Goal: Transaction & Acquisition: Book appointment/travel/reservation

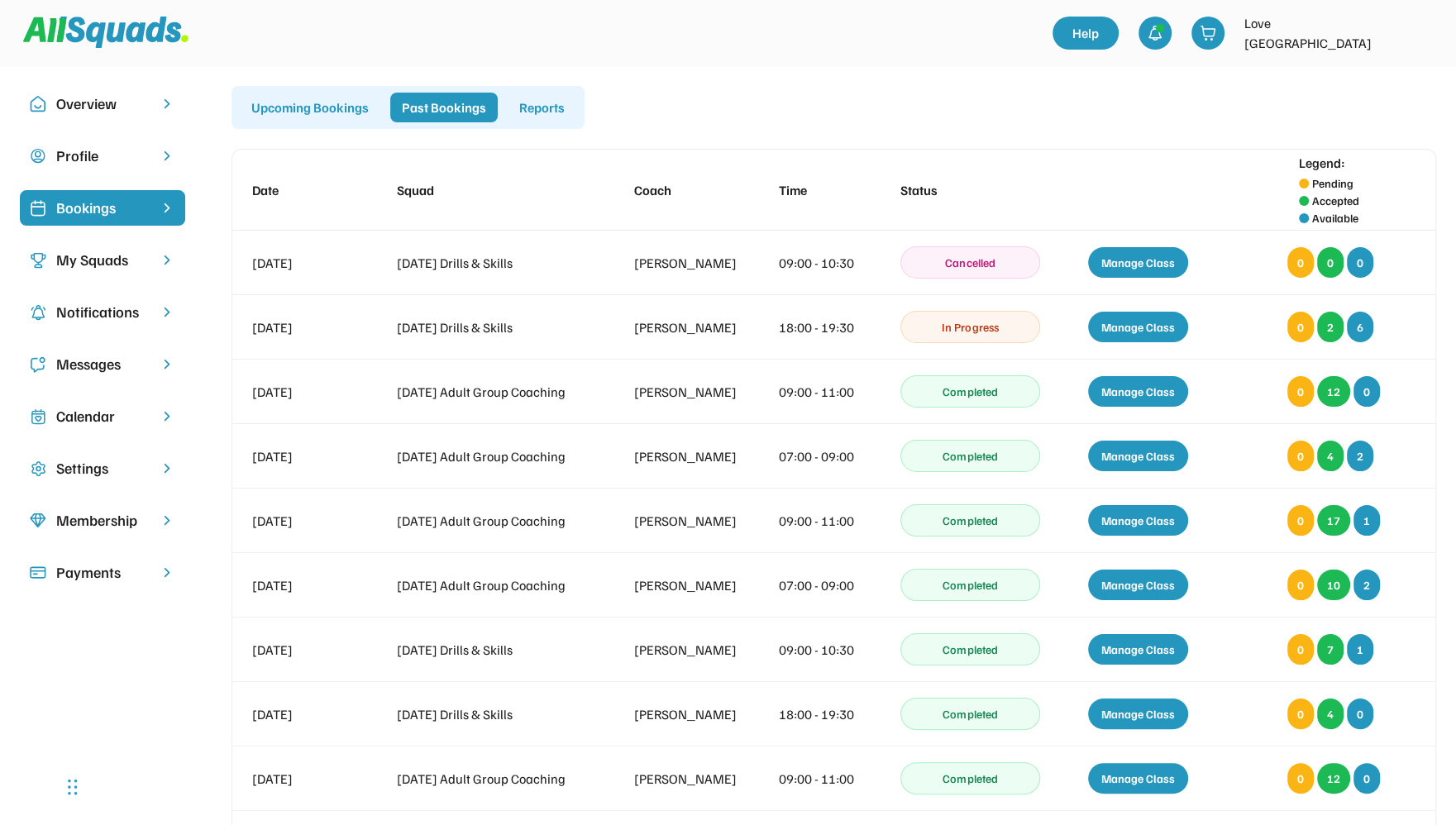
click at [118, 32] on img at bounding box center [105, 32] width 165 height 31
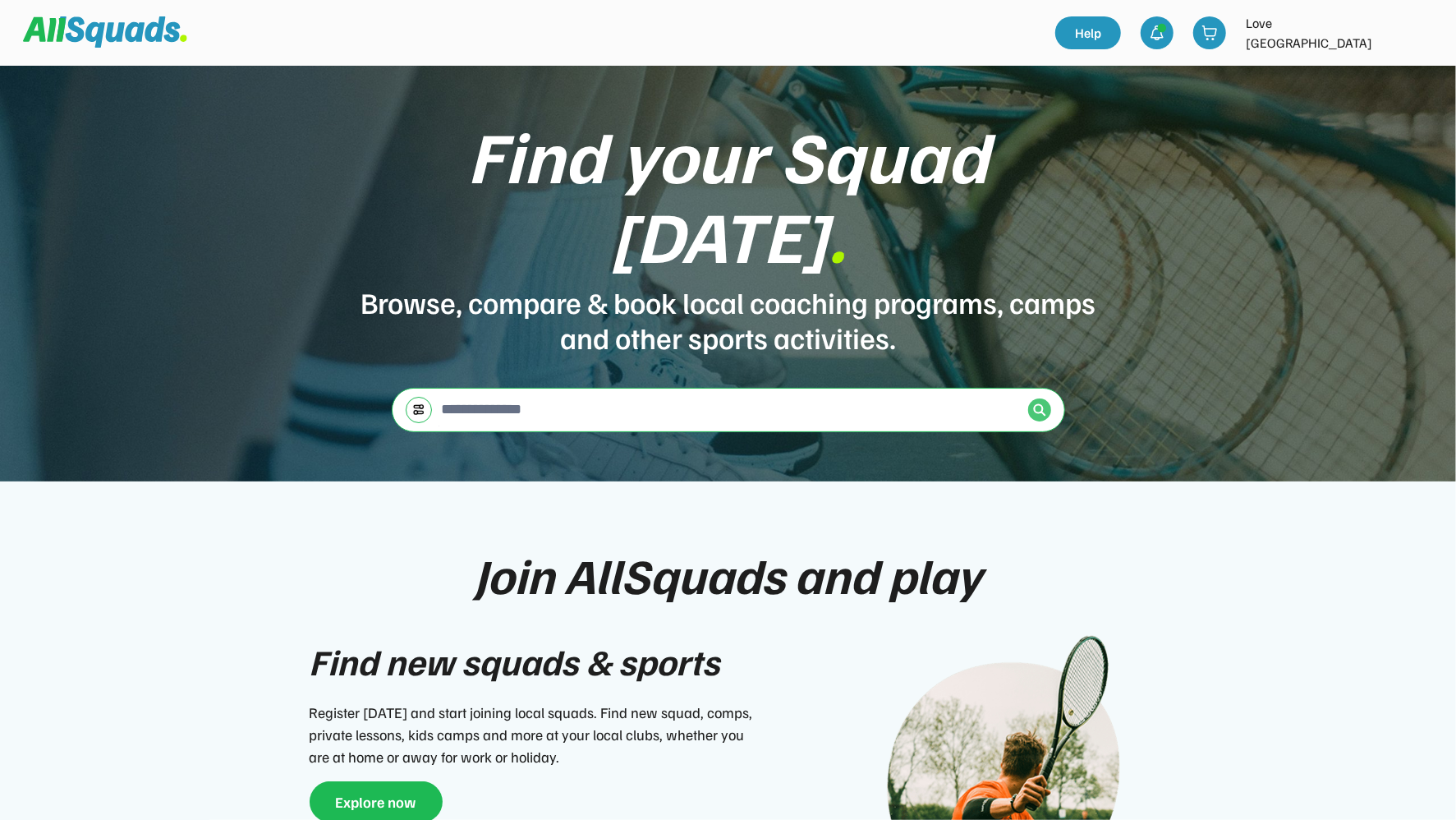
click at [1047, 398] on div at bounding box center [1039, 409] width 23 height 23
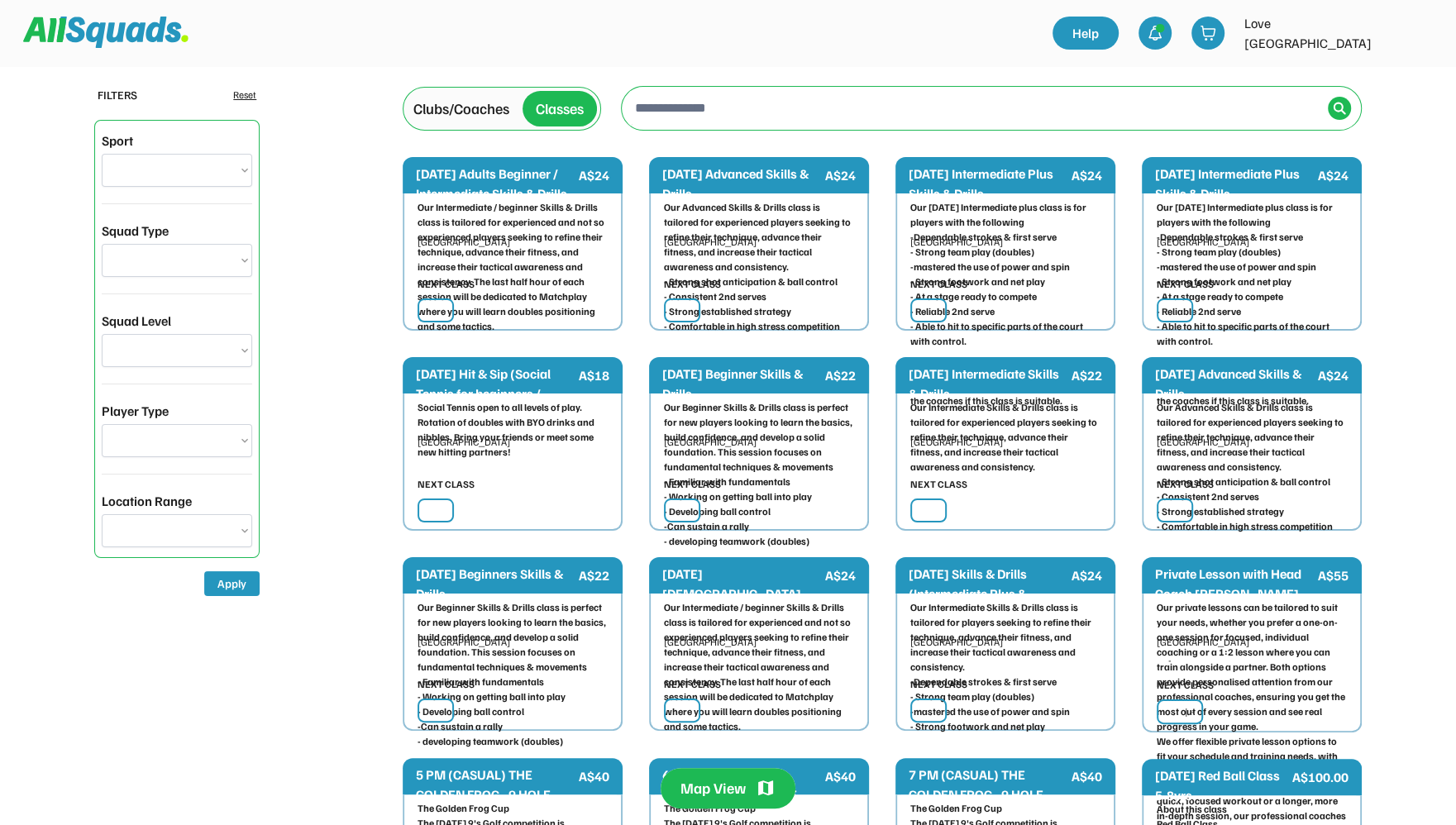
click at [477, 98] on div "Clubs/Coaches" at bounding box center [461, 109] width 96 height 22
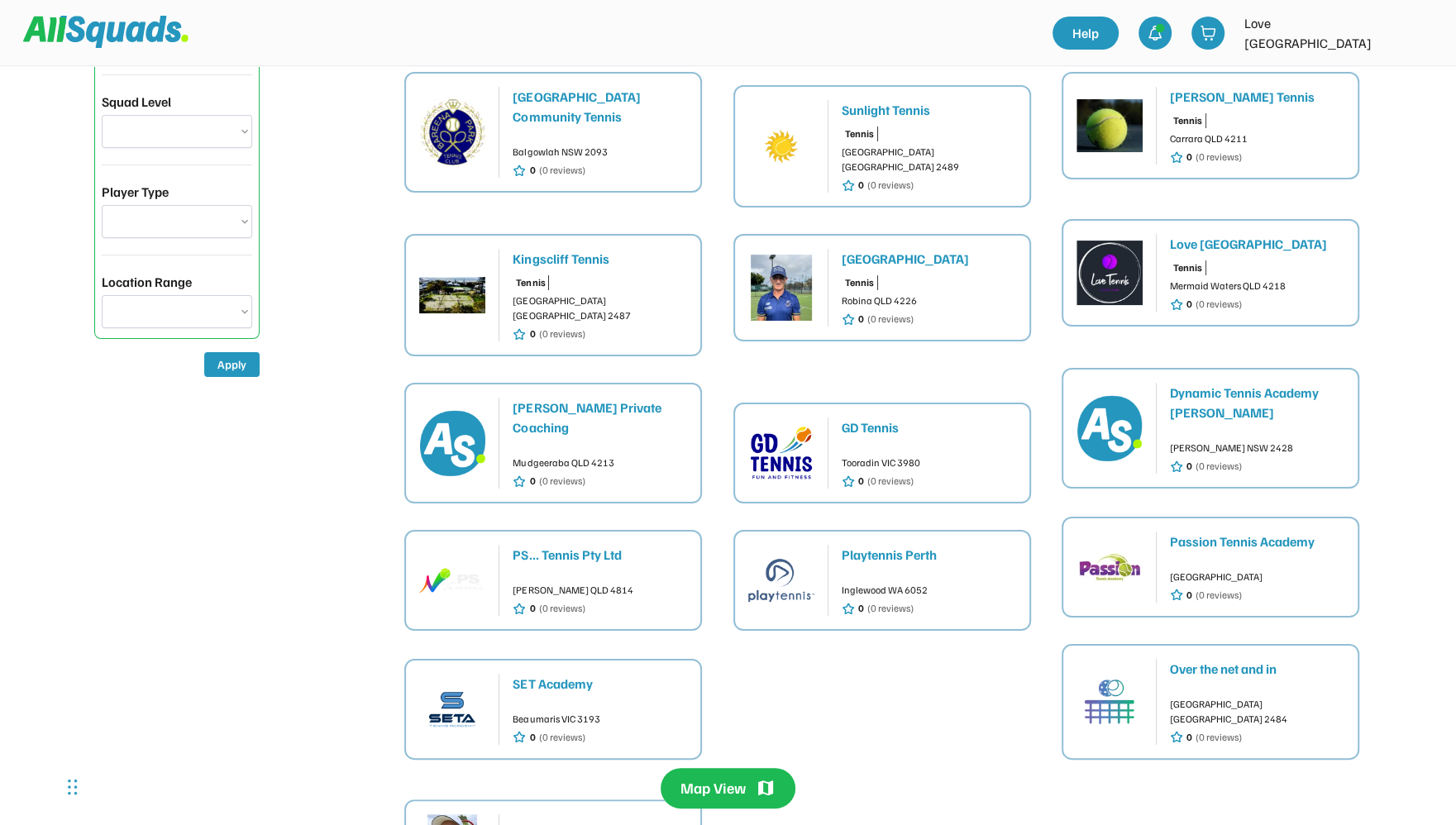
scroll to position [220, 0]
click at [456, 675] on img at bounding box center [452, 708] width 66 height 66
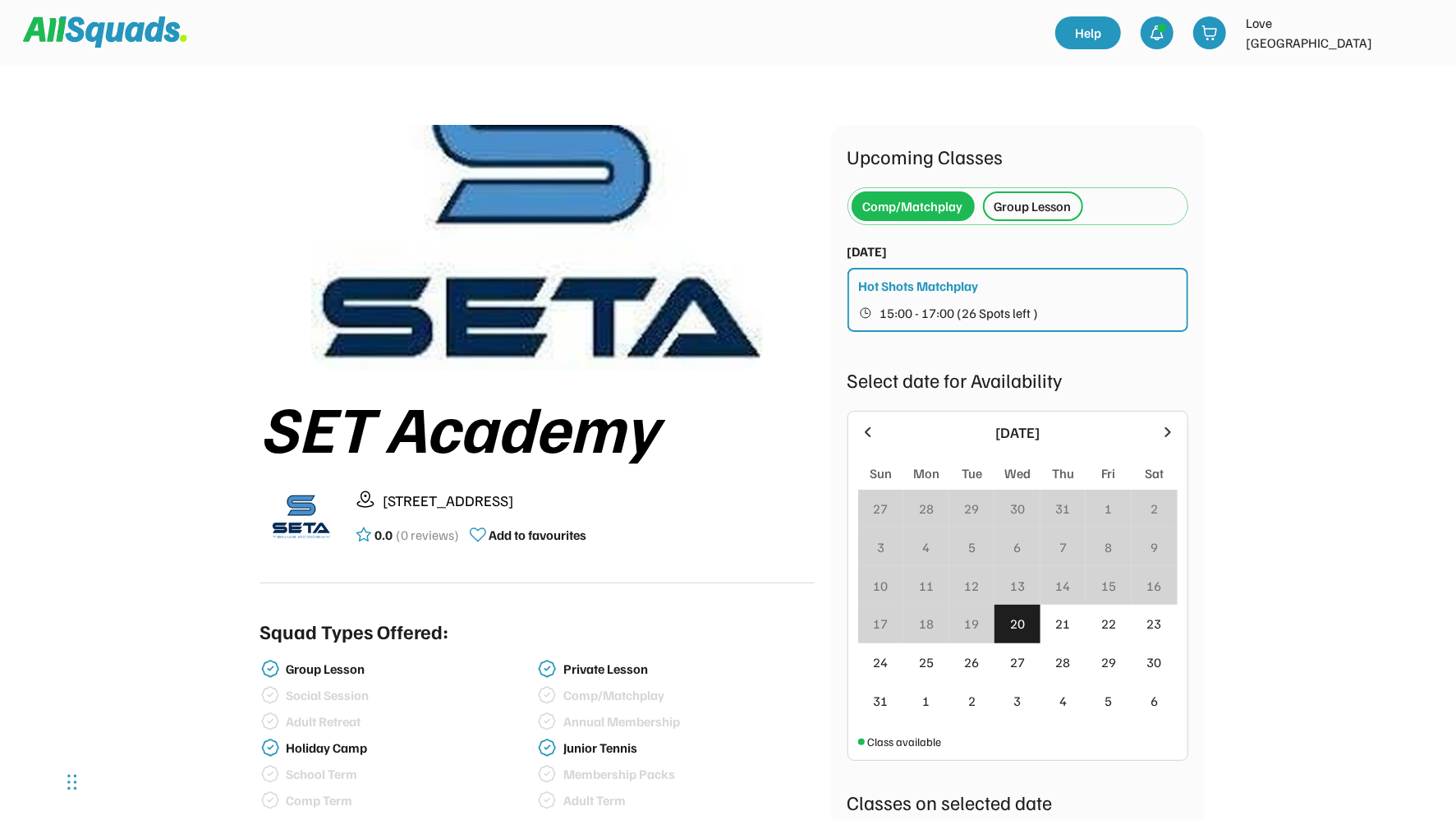
click at [946, 292] on div "Hot Shots Matchplay" at bounding box center [918, 286] width 120 height 20
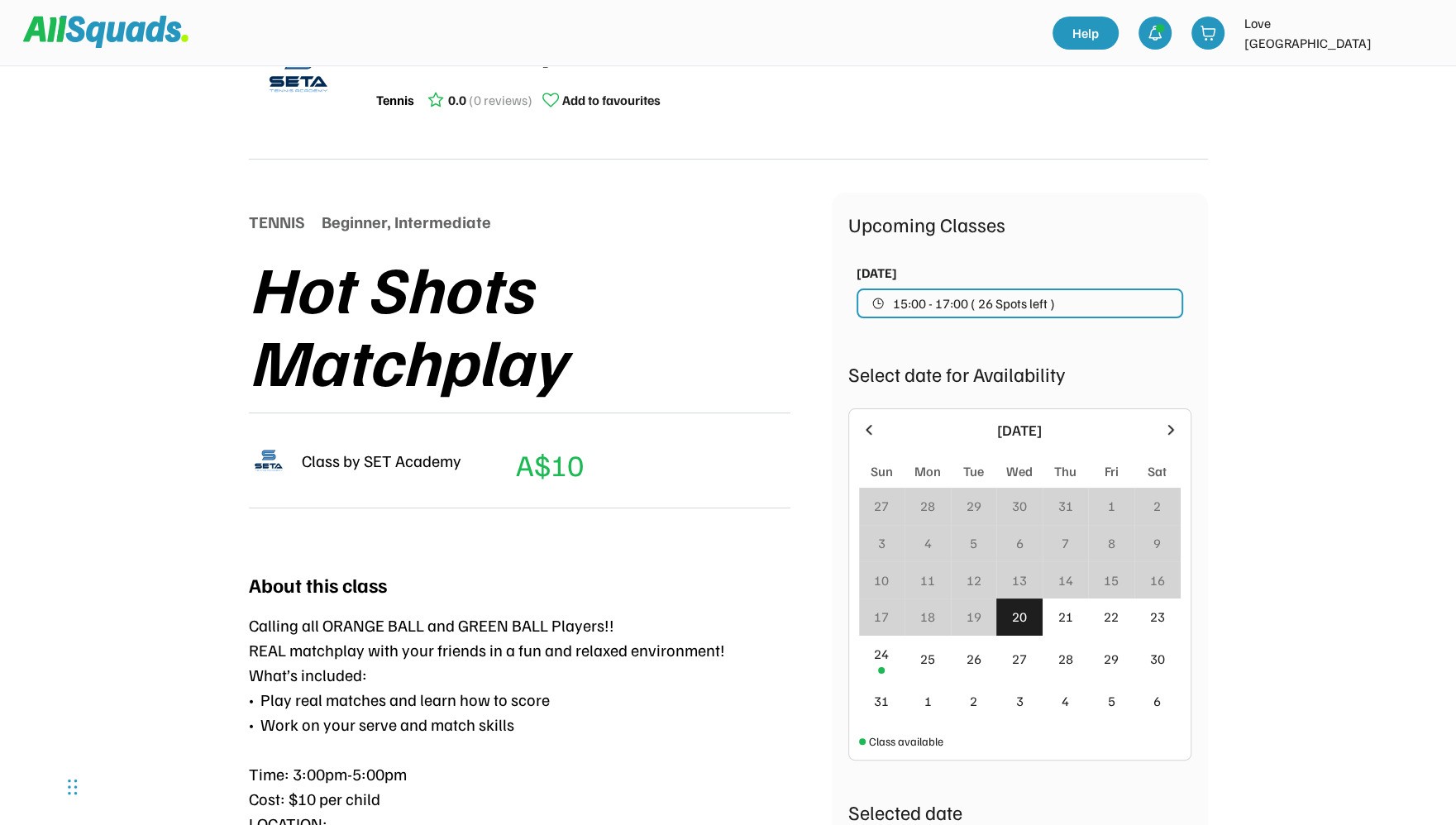
scroll to position [101, 0]
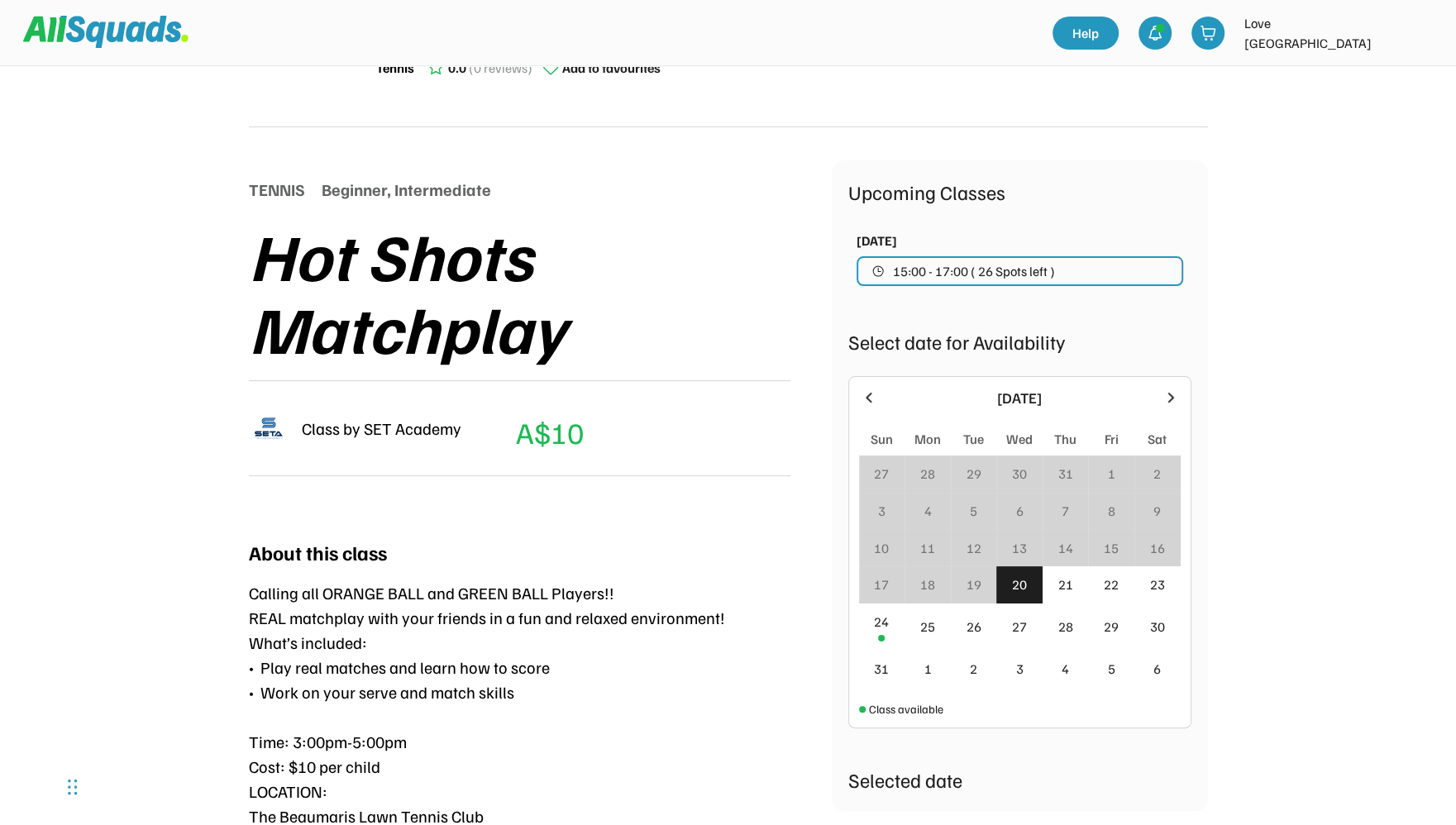
click at [1172, 397] on icon at bounding box center [1170, 396] width 5 height 10
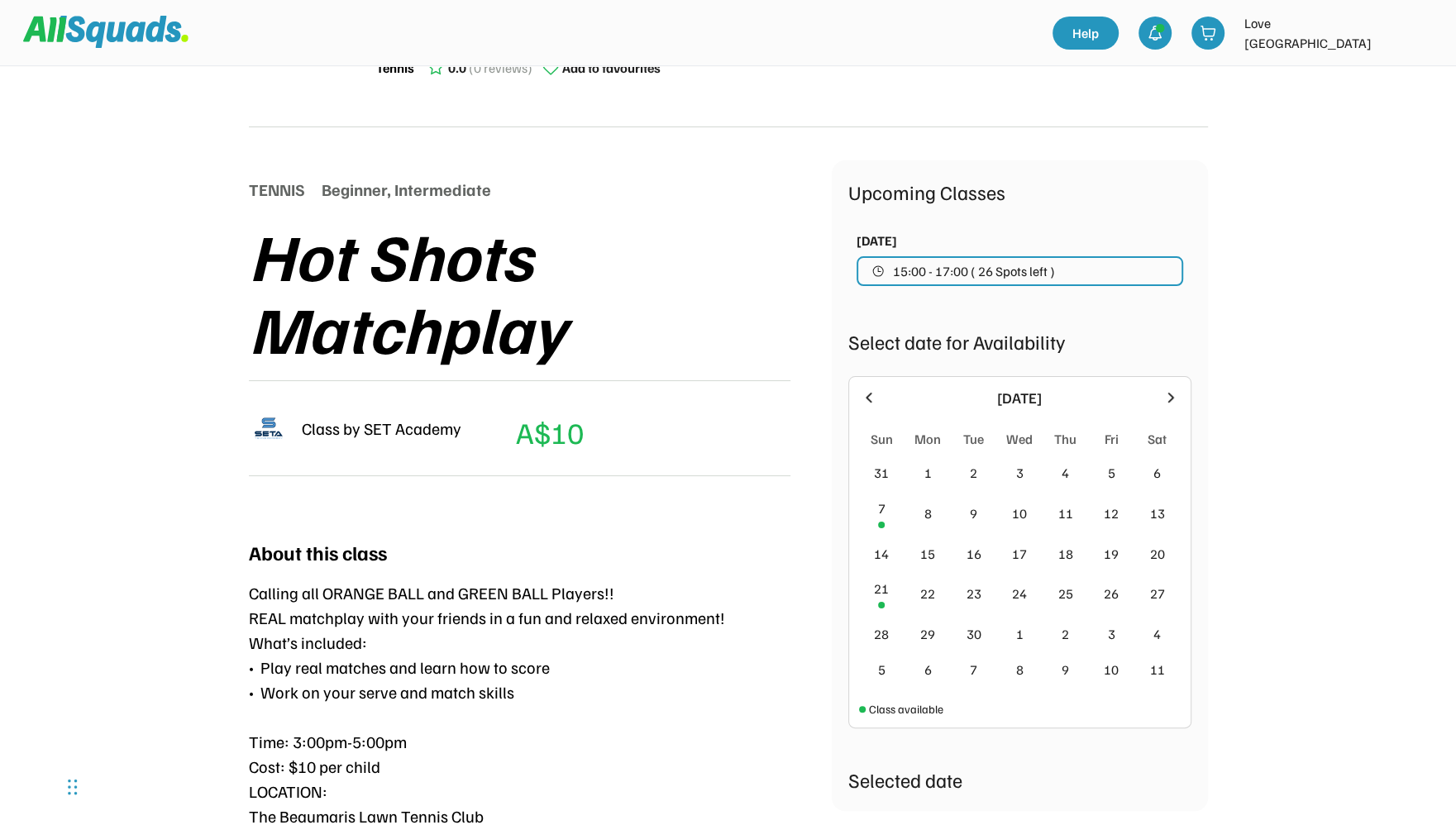
click at [872, 397] on icon at bounding box center [869, 398] width 18 height 18
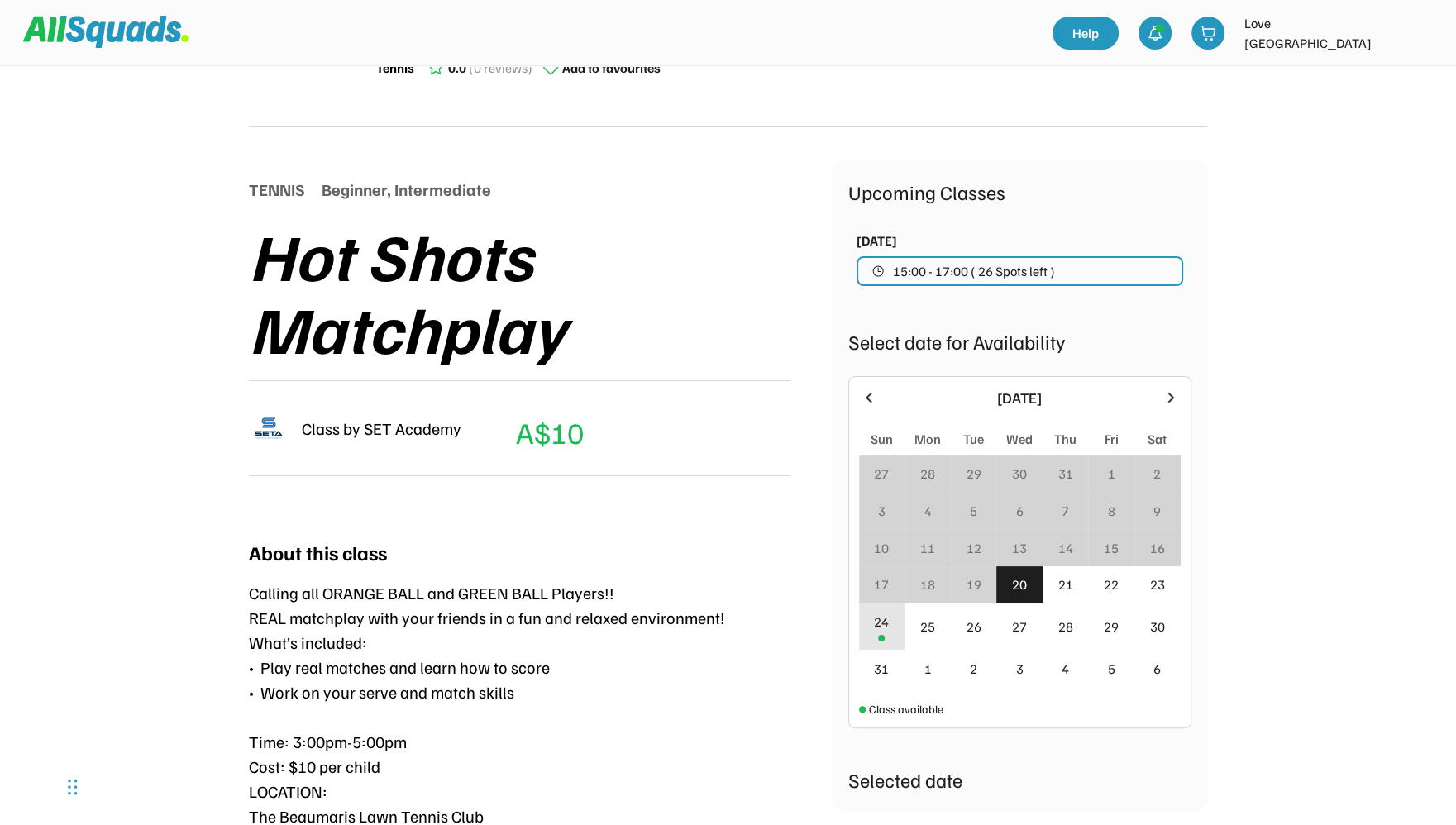
click at [881, 629] on div "24" at bounding box center [881, 621] width 15 height 20
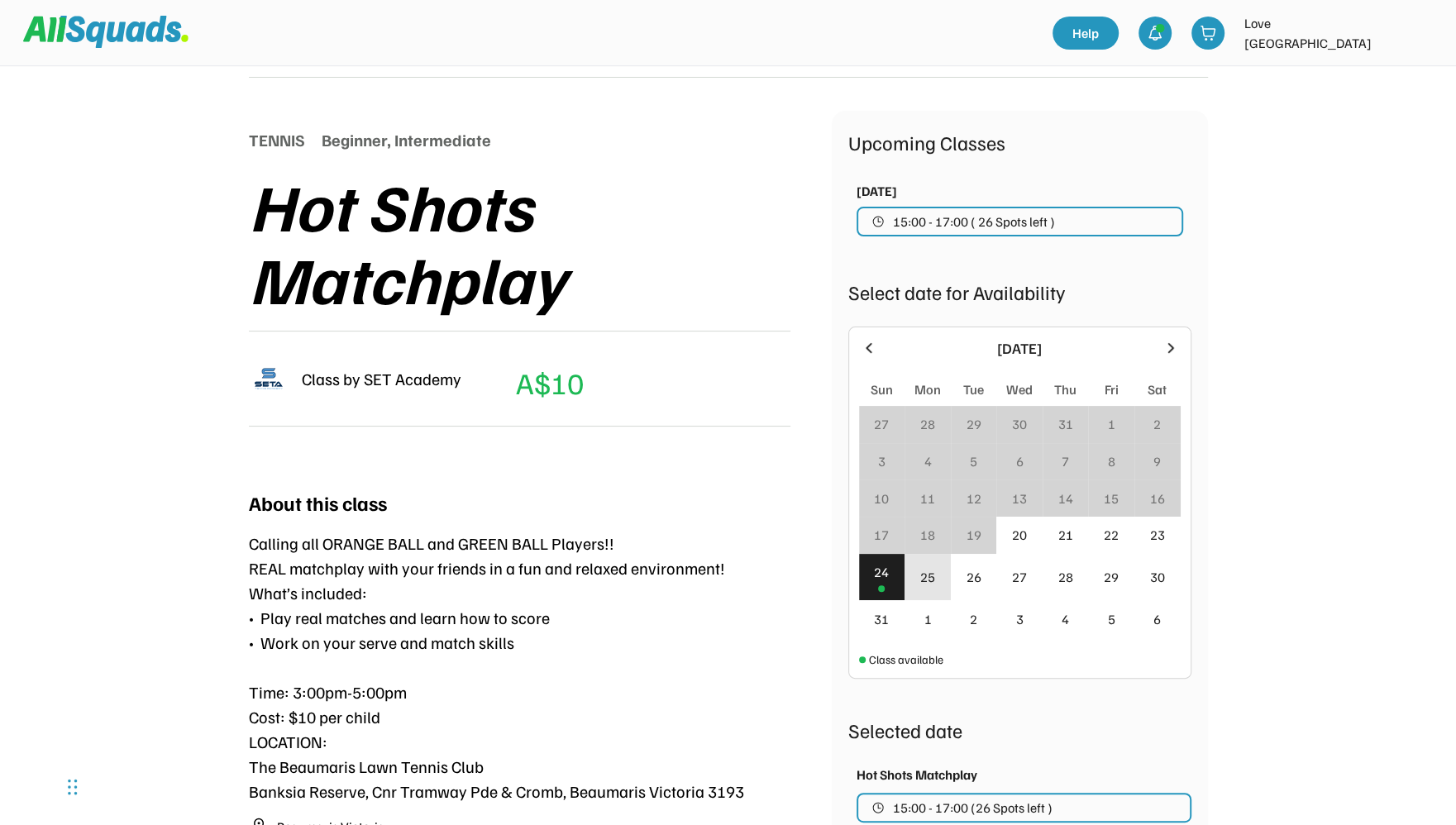
scroll to position [150, 0]
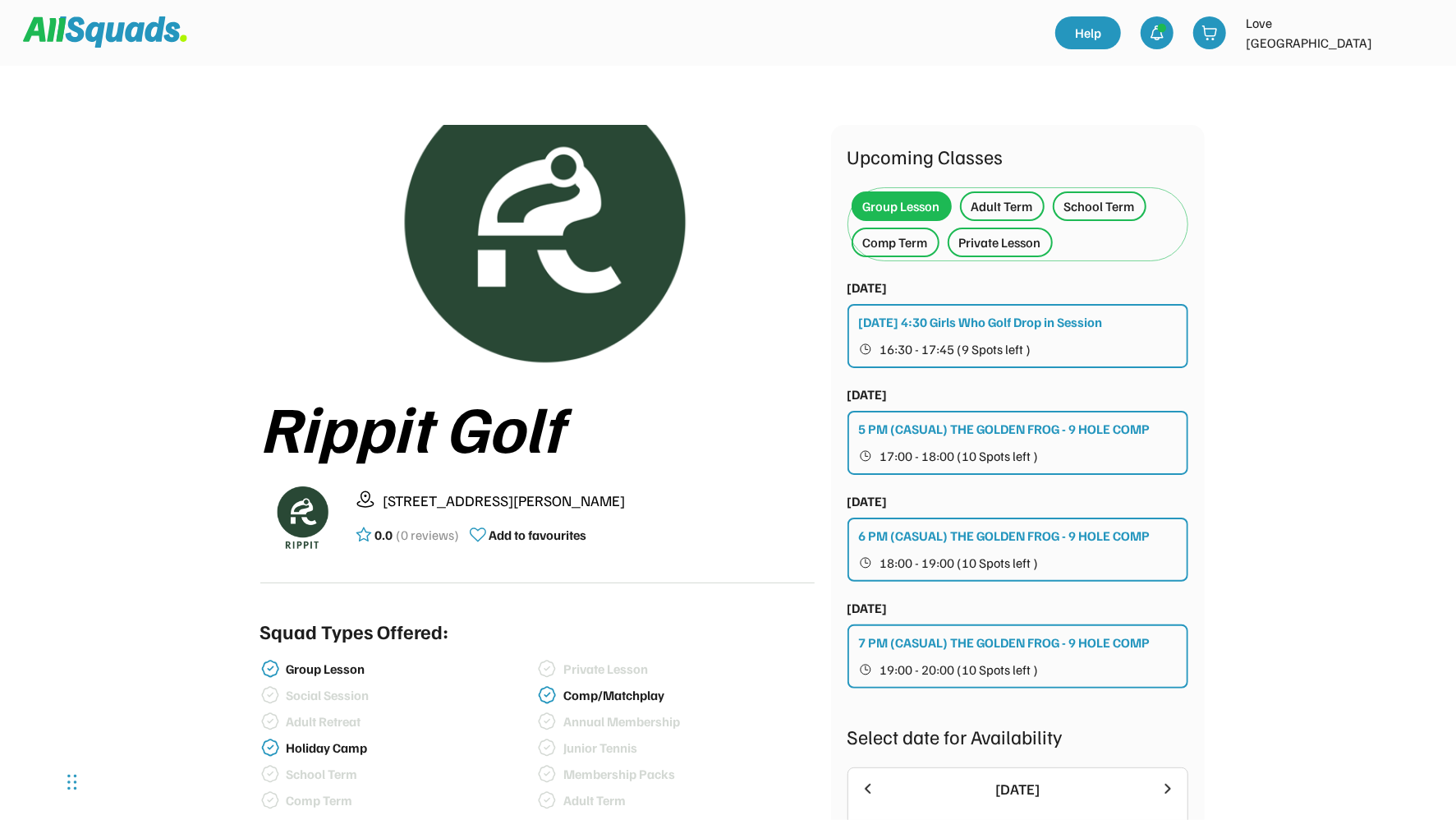
click at [1000, 534] on div "6 PM (CASUAL) THE GOLDEN FROG - 9 HOLE COMP" at bounding box center [1005, 536] width 292 height 20
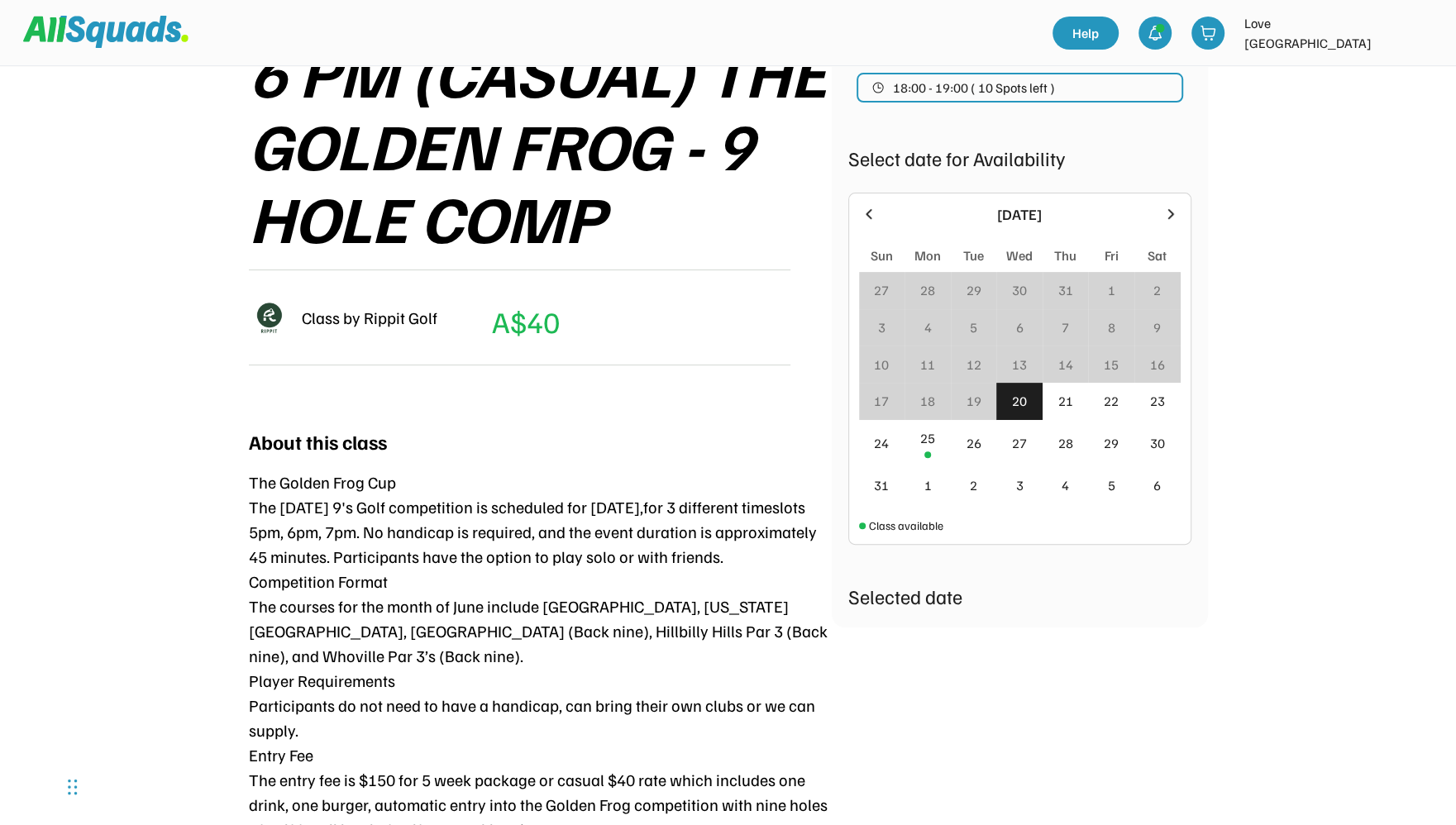
scroll to position [178, 0]
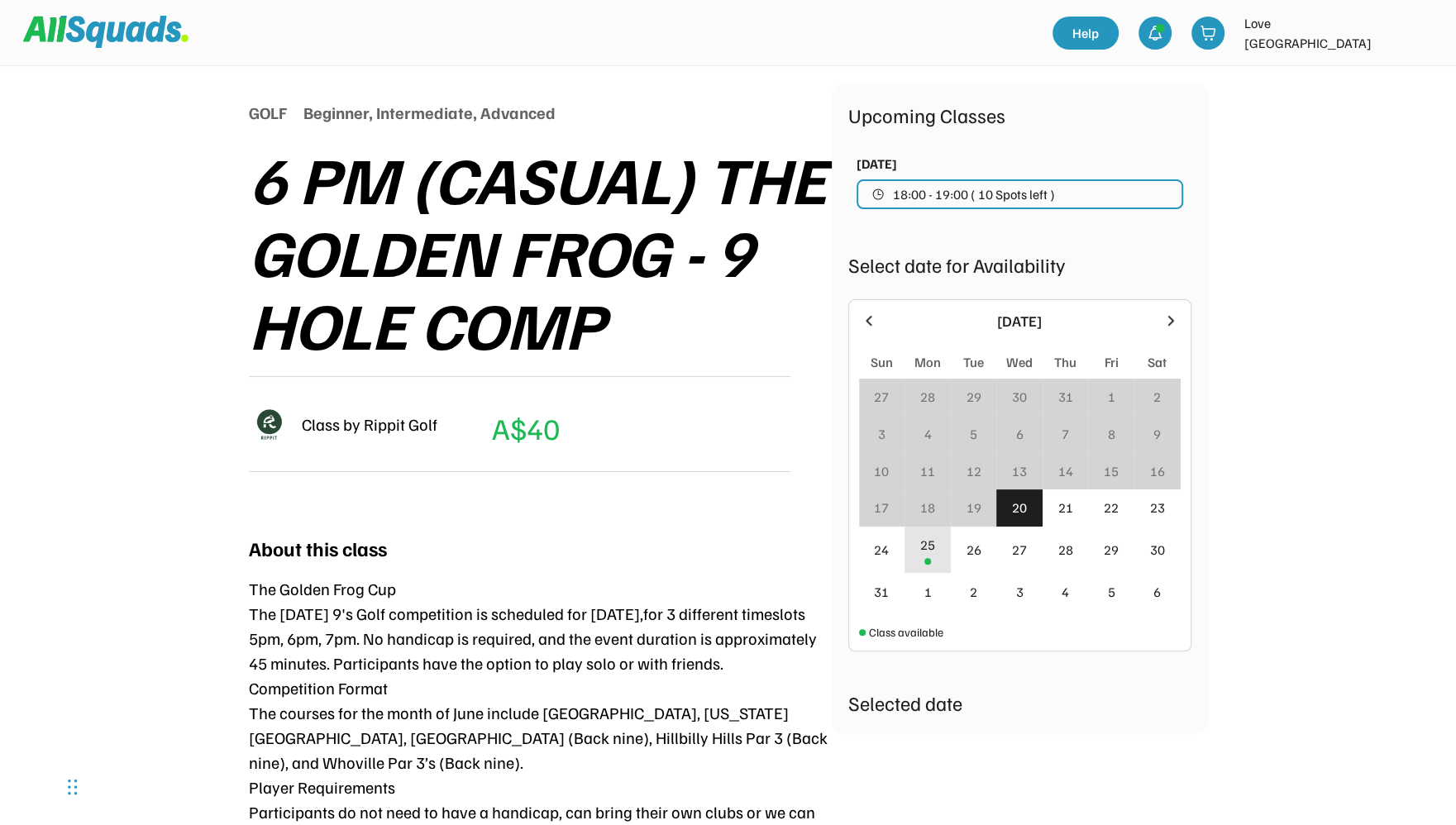
click at [918, 531] on div "25" at bounding box center [927, 550] width 47 height 47
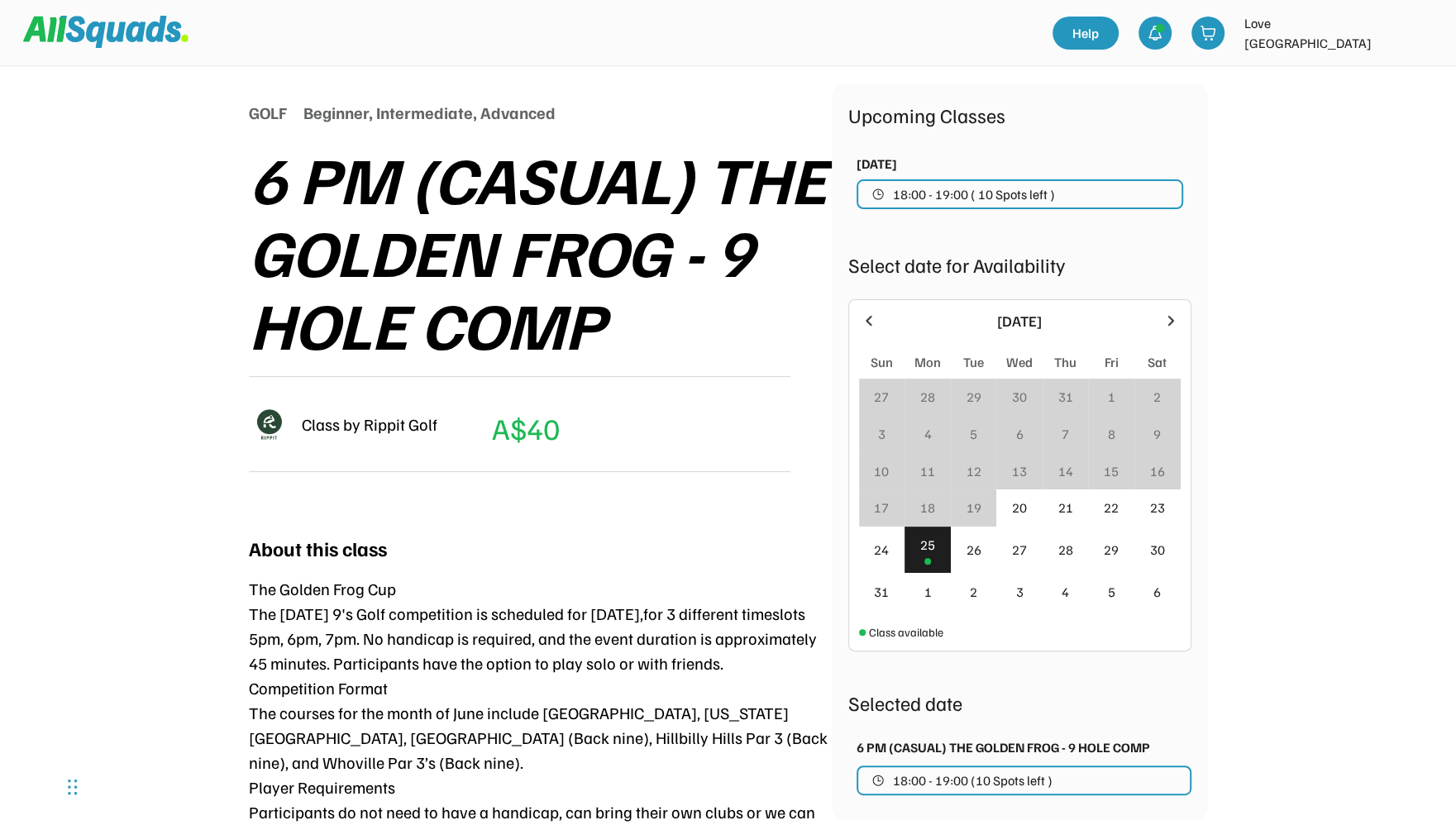
click at [1169, 318] on icon at bounding box center [1170, 319] width 5 height 10
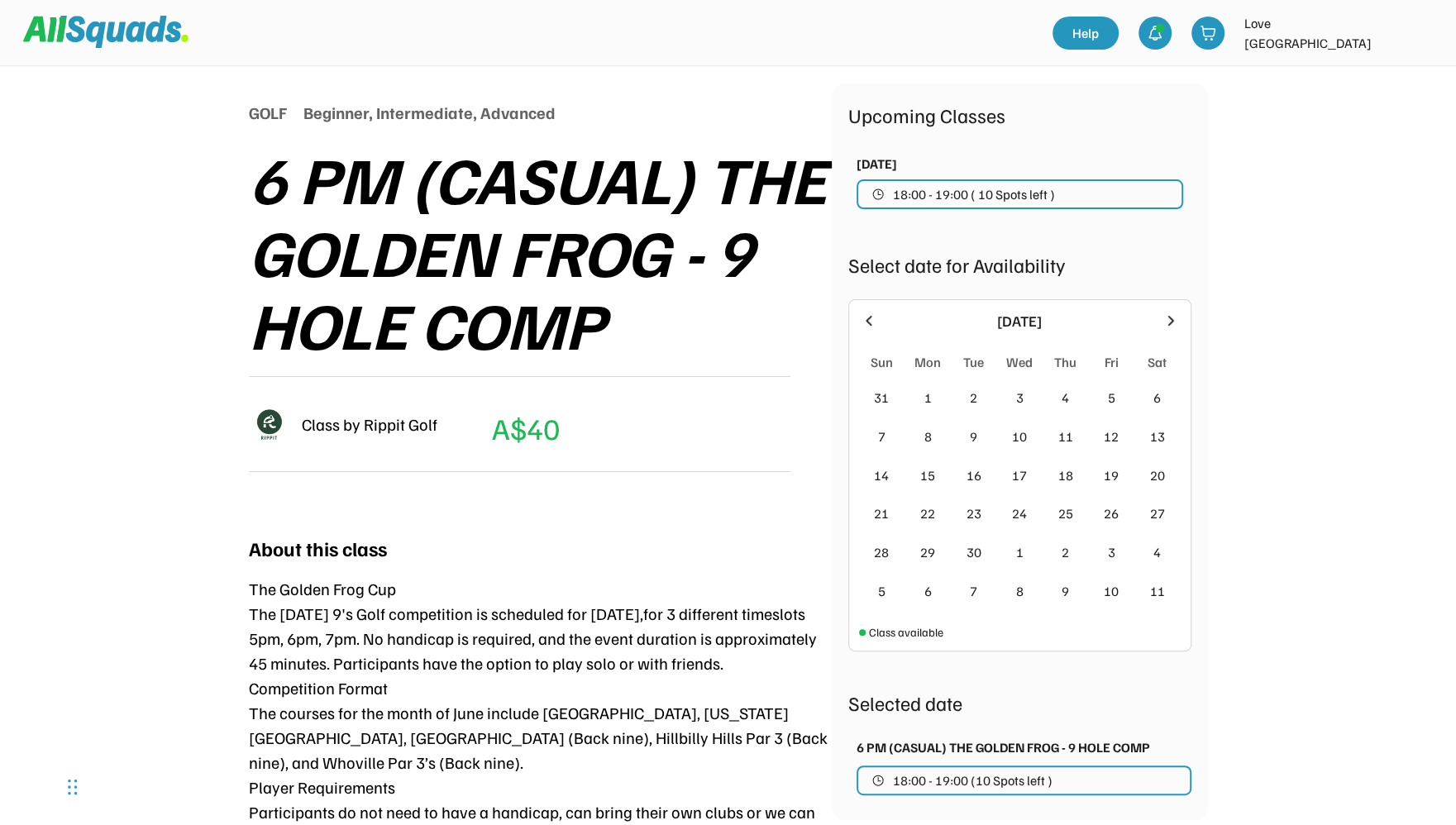
click at [864, 319] on icon at bounding box center [869, 320] width 18 height 18
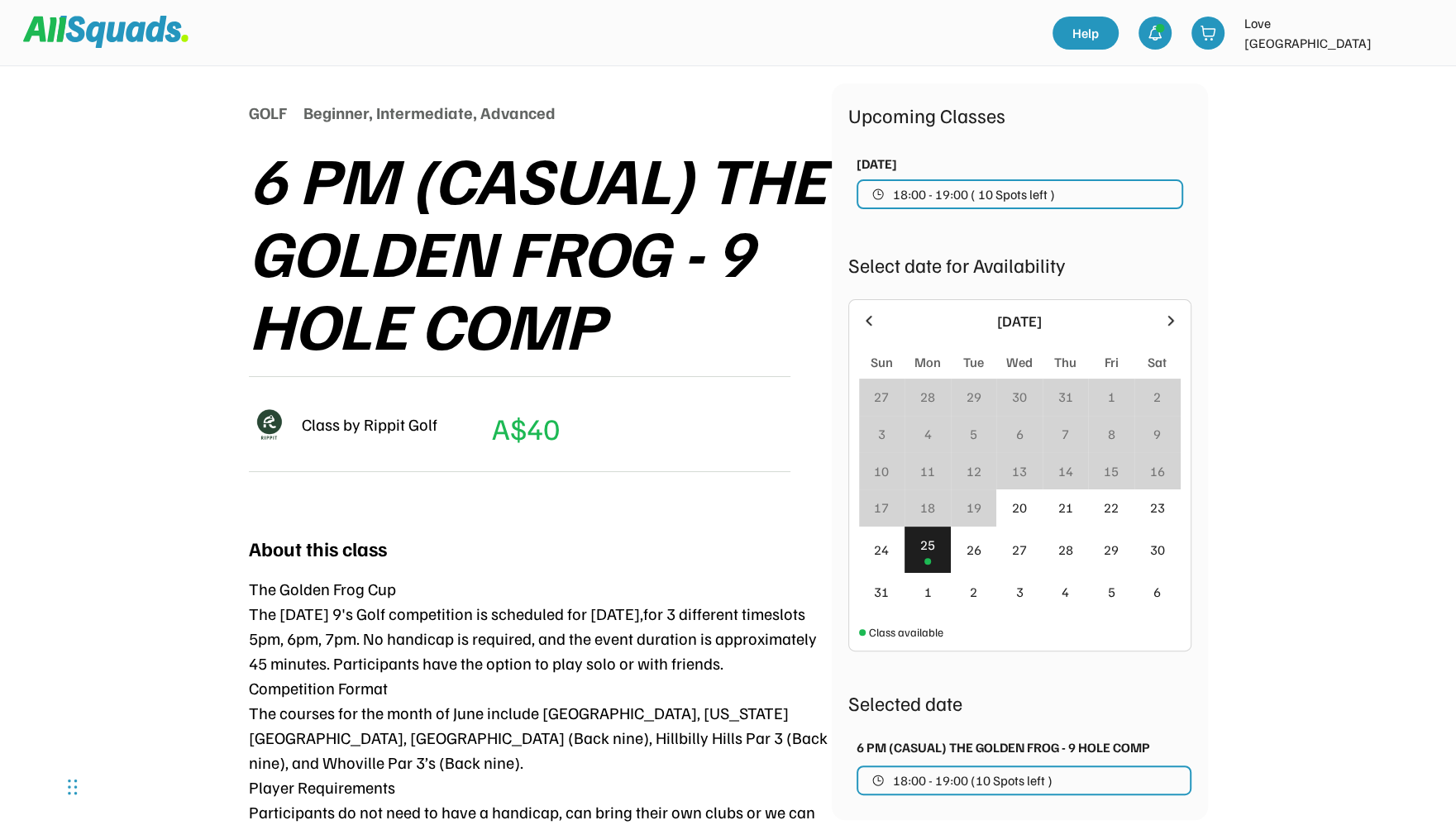
scroll to position [152, 0]
